Goal: Check status: Check status

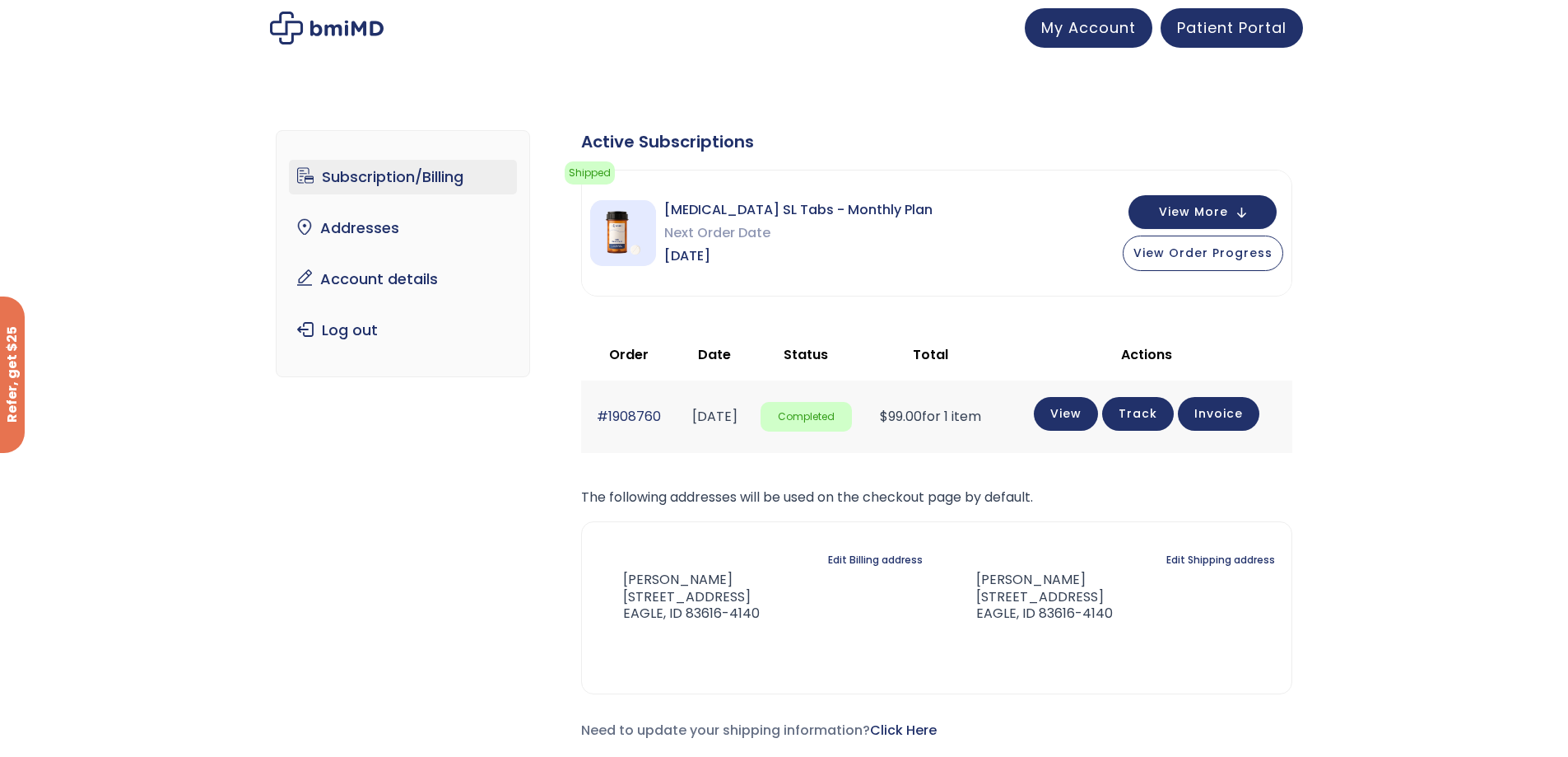
click at [1149, 415] on link "Track" at bounding box center [1138, 413] width 72 height 34
click at [639, 246] on img at bounding box center [623, 233] width 66 height 66
click at [616, 236] on img at bounding box center [623, 233] width 66 height 66
click at [613, 241] on img at bounding box center [623, 233] width 66 height 66
drag, startPoint x: 668, startPoint y: 209, endPoint x: 735, endPoint y: 214, distance: 67.2
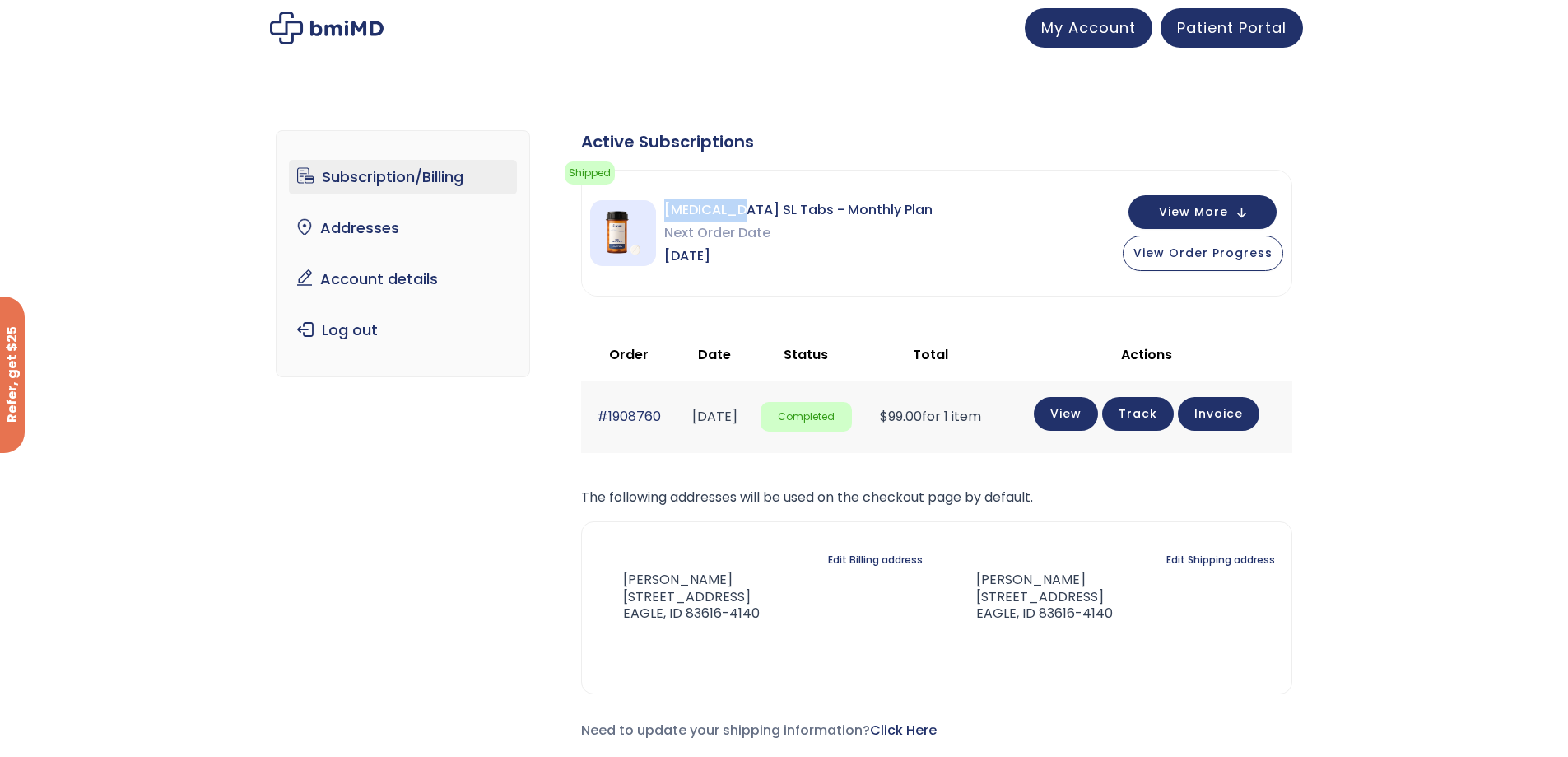
click at [735, 214] on span "[MEDICAL_DATA] SL Tabs - Monthly Plan" at bounding box center [799, 210] width 269 height 23
drag, startPoint x: 724, startPoint y: 207, endPoint x: 710, endPoint y: 214, distance: 15.7
click at [710, 214] on span "[MEDICAL_DATA] SL Tabs - Monthly Plan" at bounding box center [799, 210] width 269 height 23
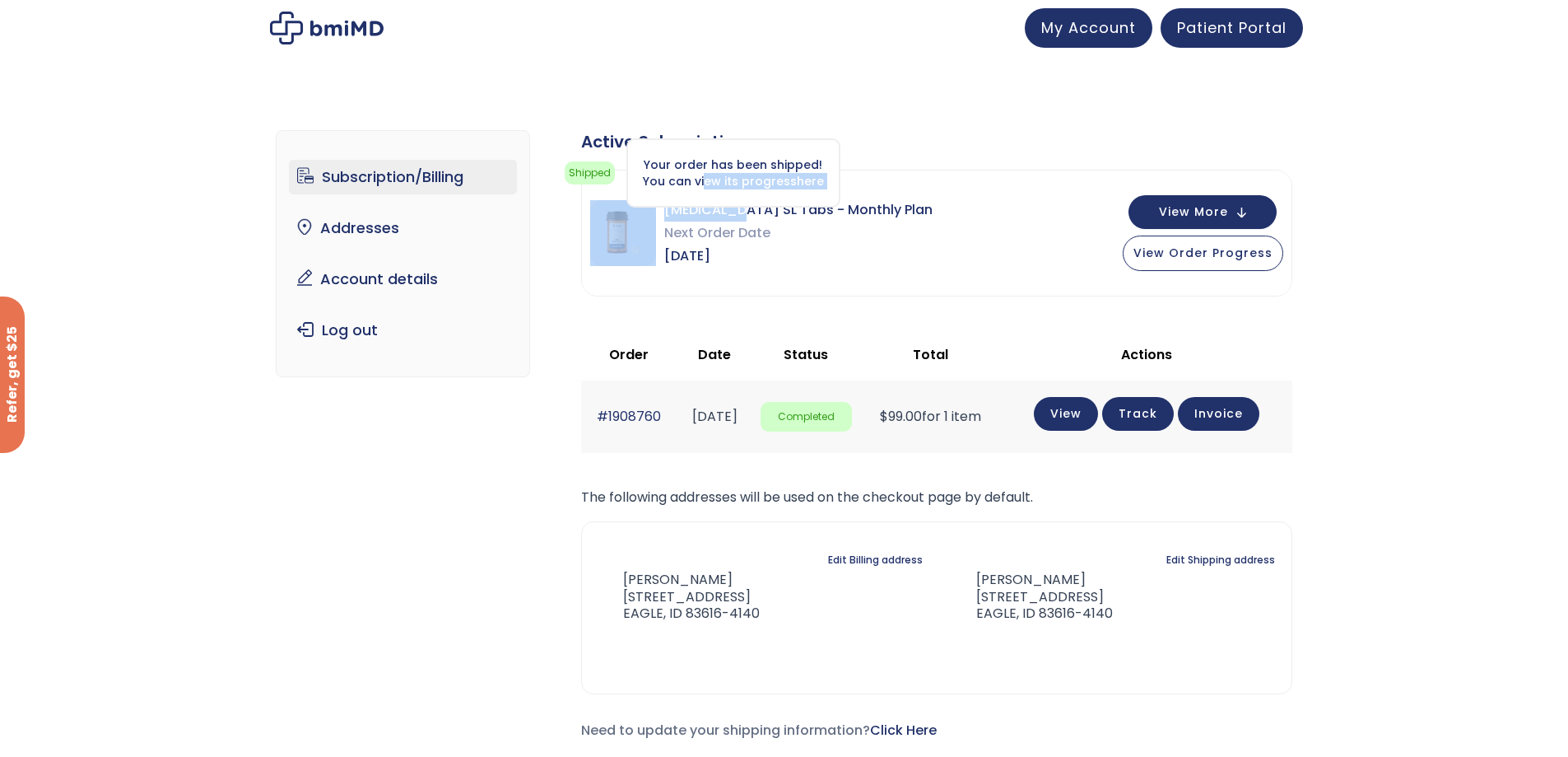
drag, startPoint x: 732, startPoint y: 208, endPoint x: 706, endPoint y: 195, distance: 29.1
click at [706, 195] on div "Shipped Your order has been shipped! You can view its progress here Action need…" at bounding box center [936, 233] width 711 height 127
click at [639, 245] on img at bounding box center [623, 233] width 66 height 66
copy div "ew its progress here Action needed Please complete your intake form. Please do …"
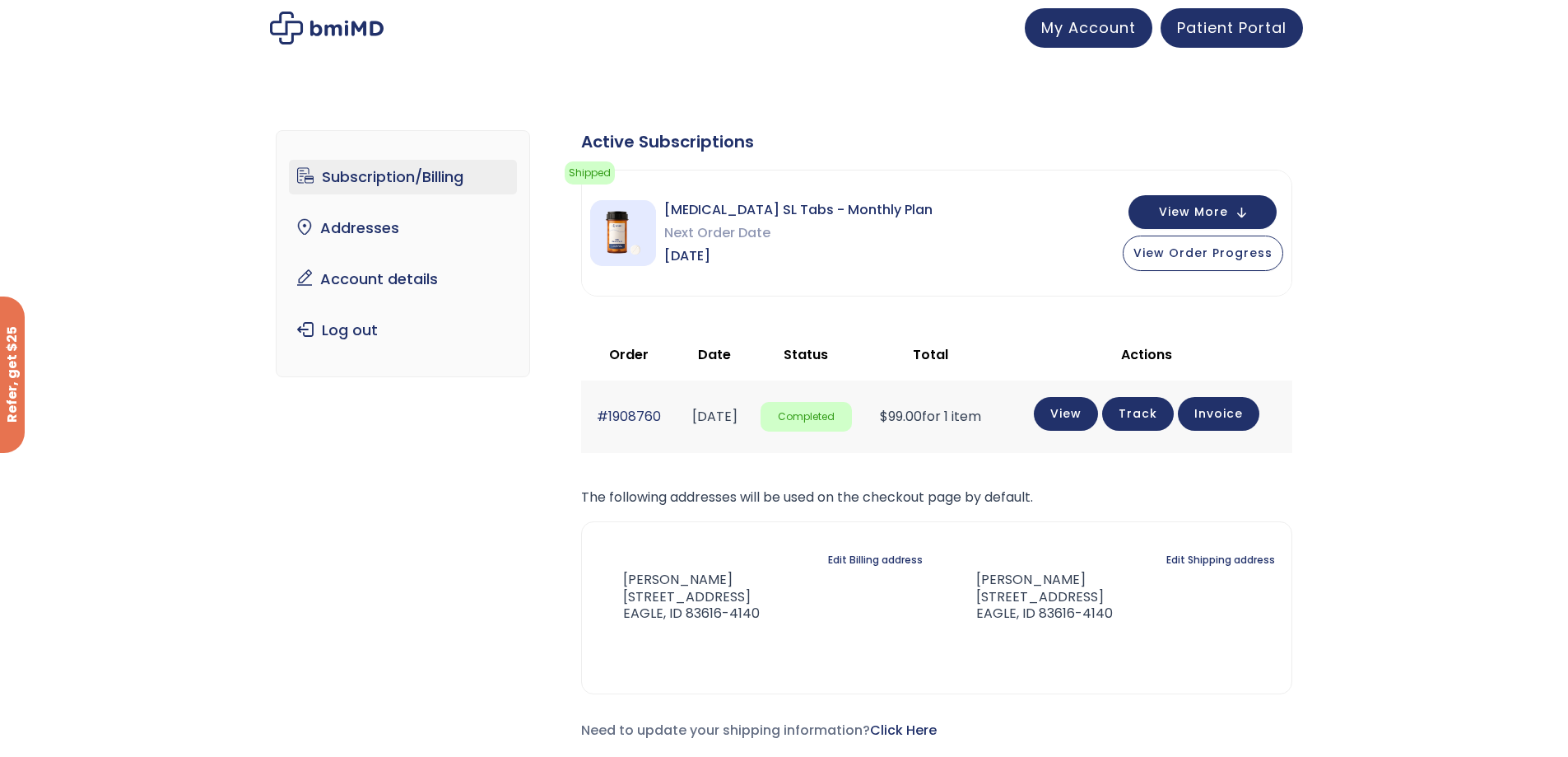
click at [936, 186] on div "[MEDICAL_DATA] SL Tabs - Monthly Plan Next Order Date [DATE] View More View Ord…" at bounding box center [936, 233] width 709 height 125
drag, startPoint x: 666, startPoint y: 211, endPoint x: 727, endPoint y: 213, distance: 61.0
click at [734, 212] on span "[MEDICAL_DATA] SL Tabs - Monthly Plan" at bounding box center [799, 210] width 269 height 23
copy span "[MEDICAL_DATA]"
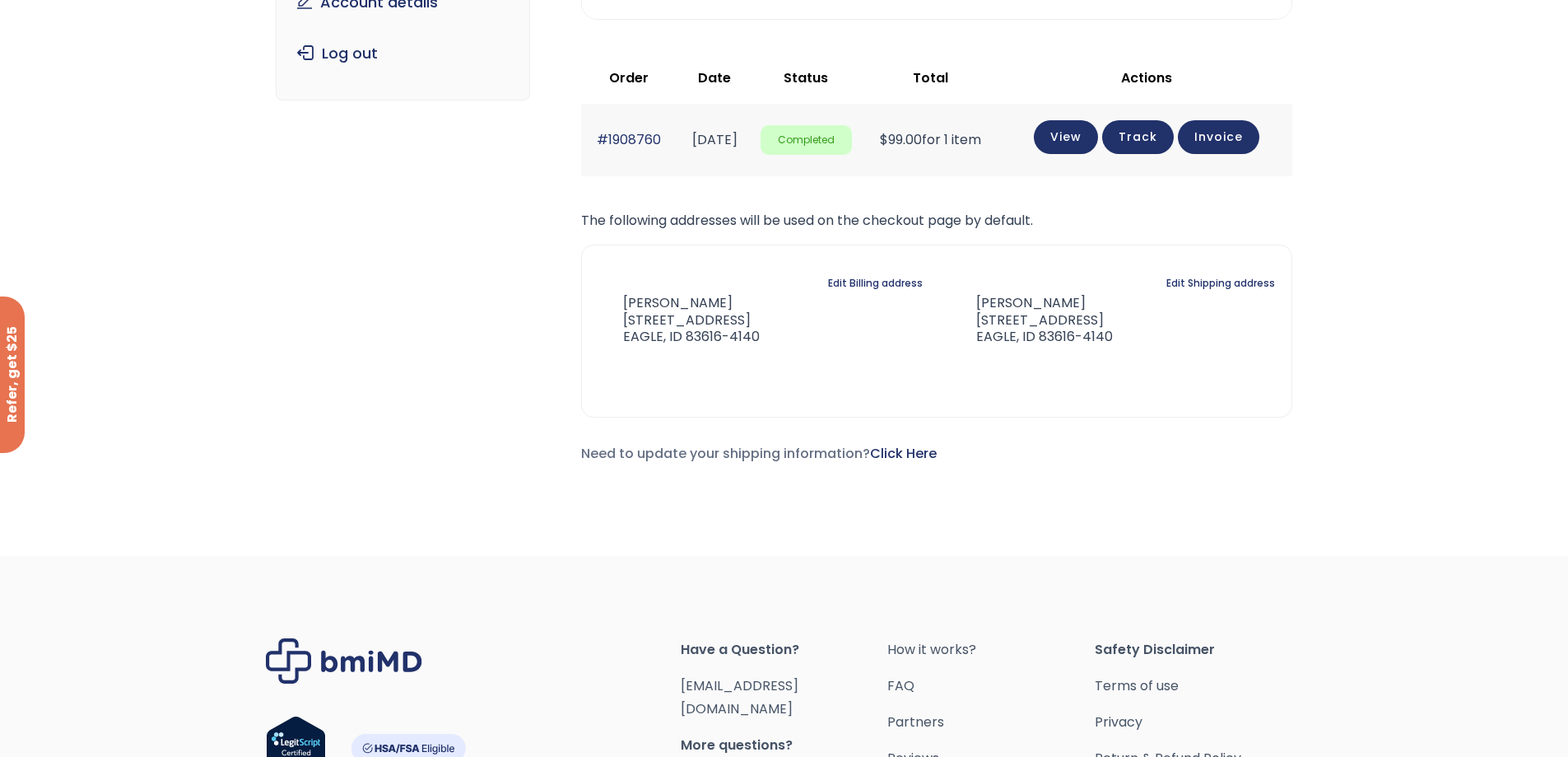
scroll to position [329, 0]
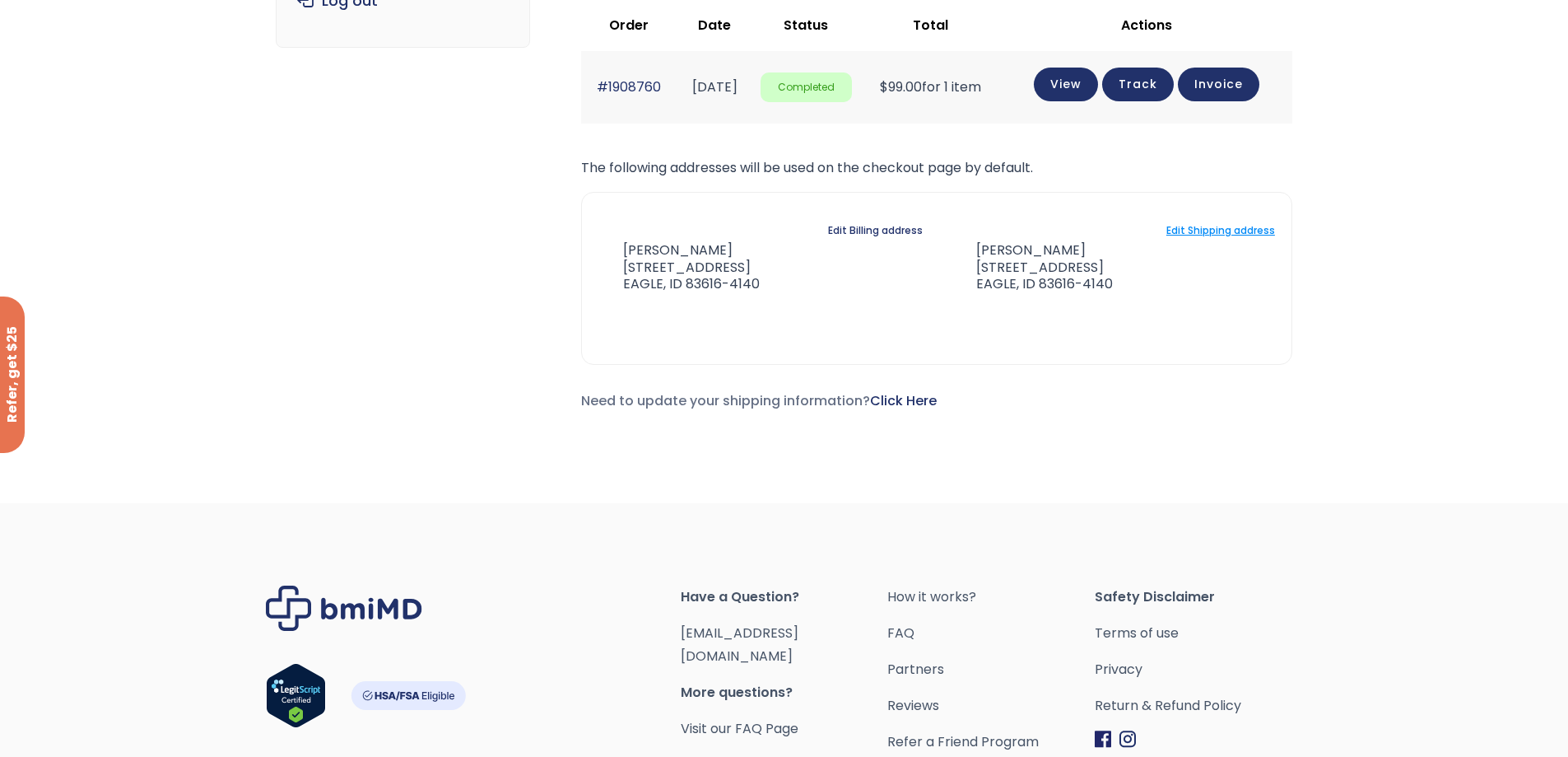
click at [1210, 230] on link "Edit Shipping address" at bounding box center [1221, 231] width 109 height 23
